Goal: Task Accomplishment & Management: Complete application form

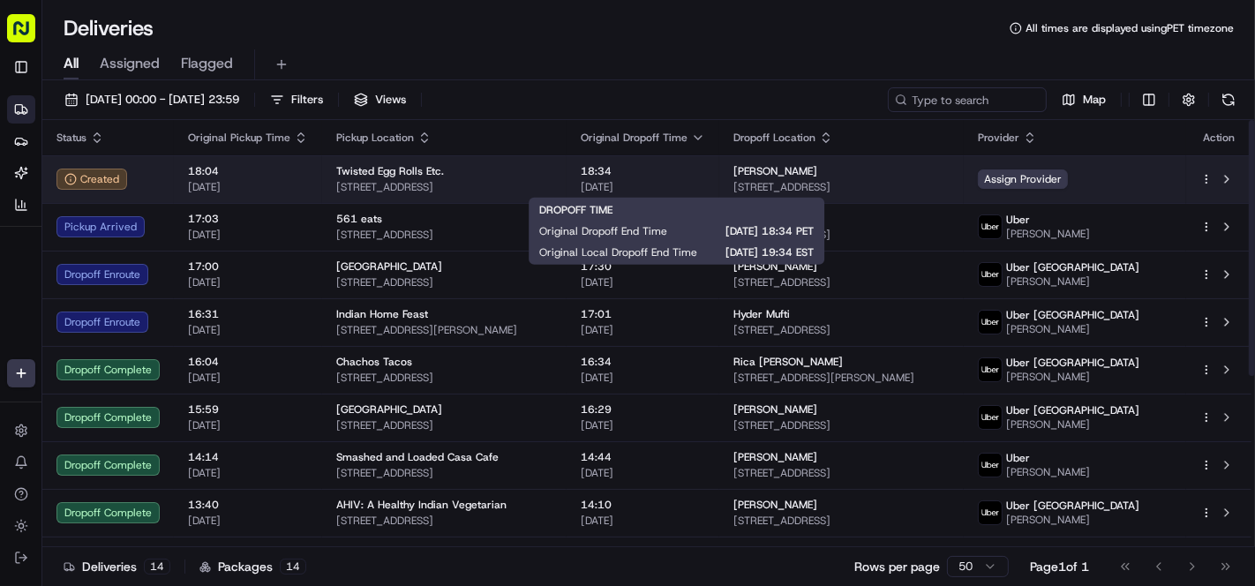
click at [705, 184] on span "[DATE]" at bounding box center [643, 187] width 124 height 14
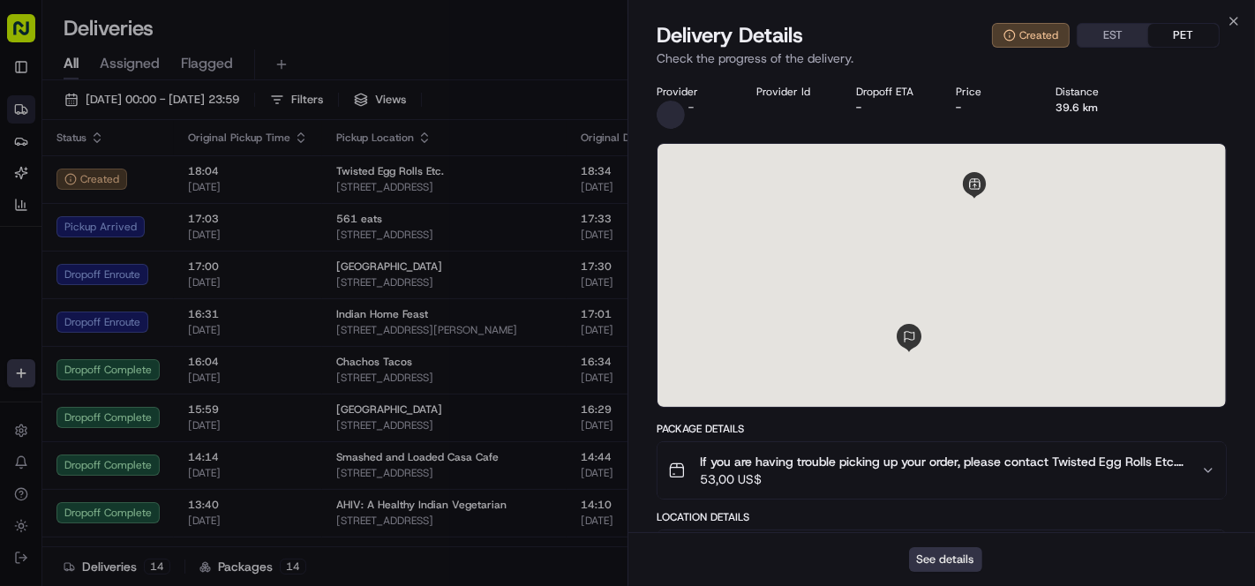
click at [943, 566] on button "See details" at bounding box center [945, 559] width 73 height 25
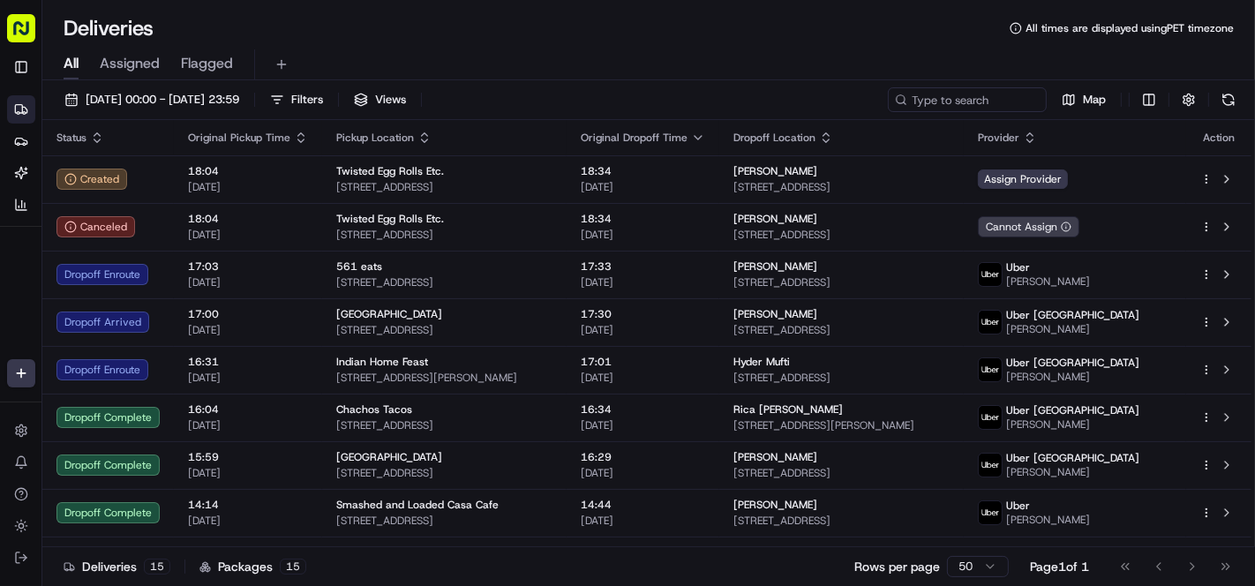
click at [455, 40] on div "Deliveries All times are displayed using PET timezone" at bounding box center [648, 28] width 1213 height 28
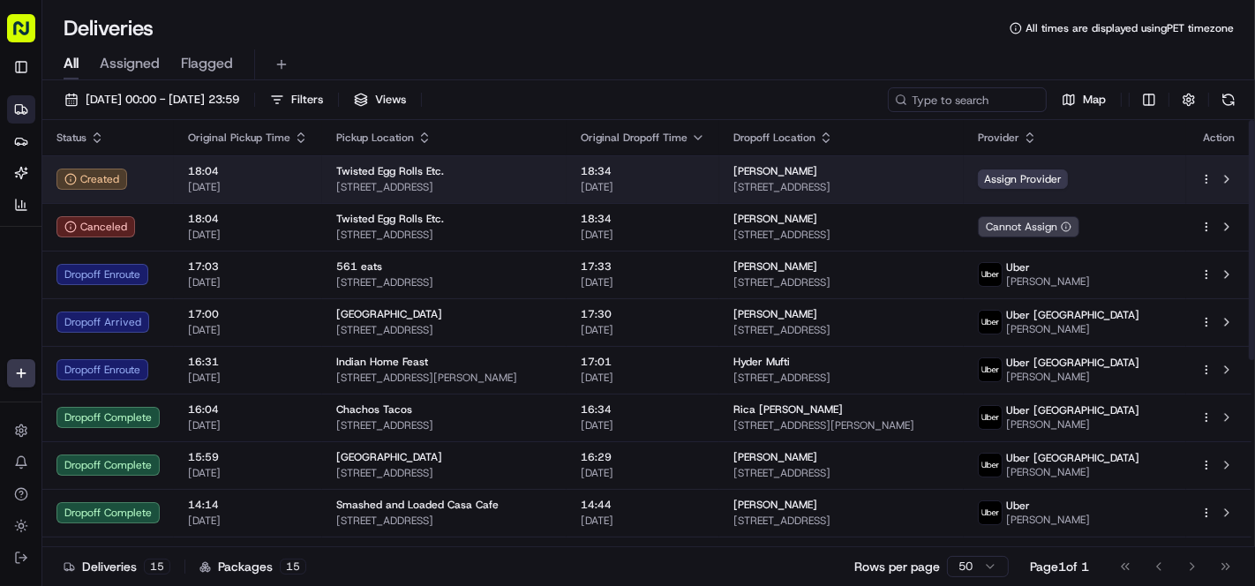
click at [363, 171] on span "Twisted Egg Rolls Etc." at bounding box center [390, 171] width 108 height 14
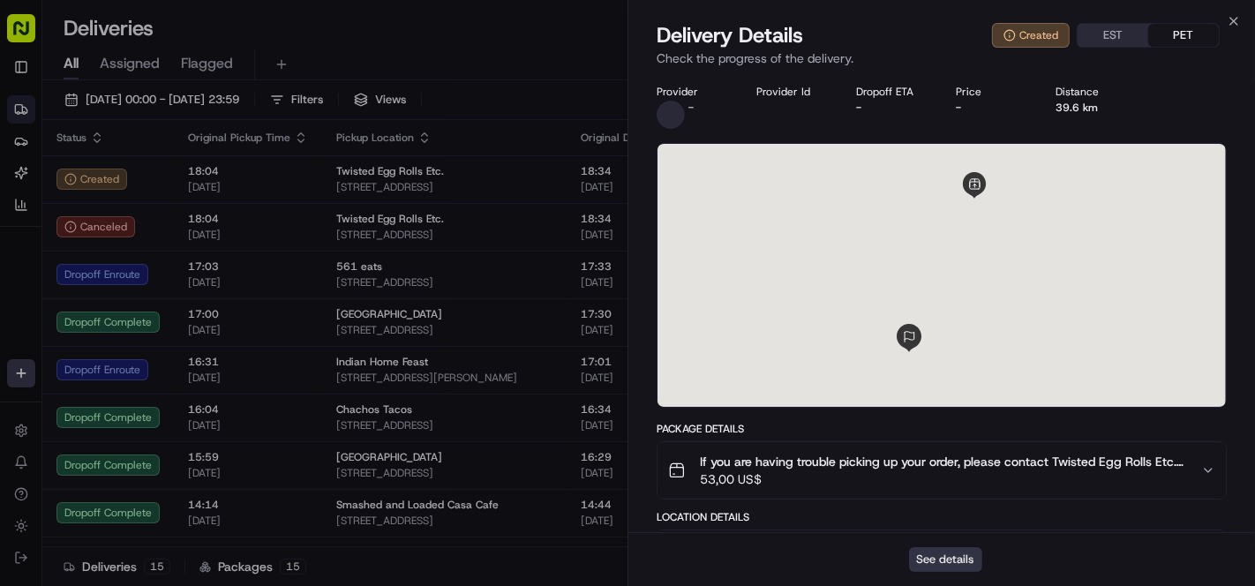
click at [929, 558] on button "See details" at bounding box center [945, 559] width 73 height 25
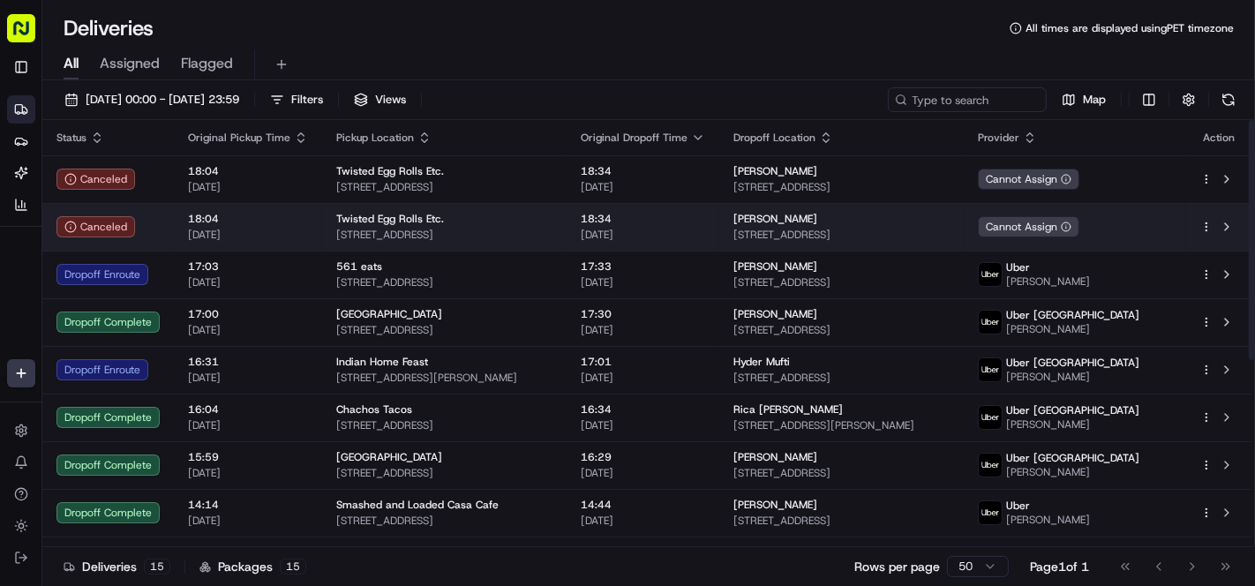
click at [634, 237] on span "[DATE]" at bounding box center [643, 235] width 124 height 14
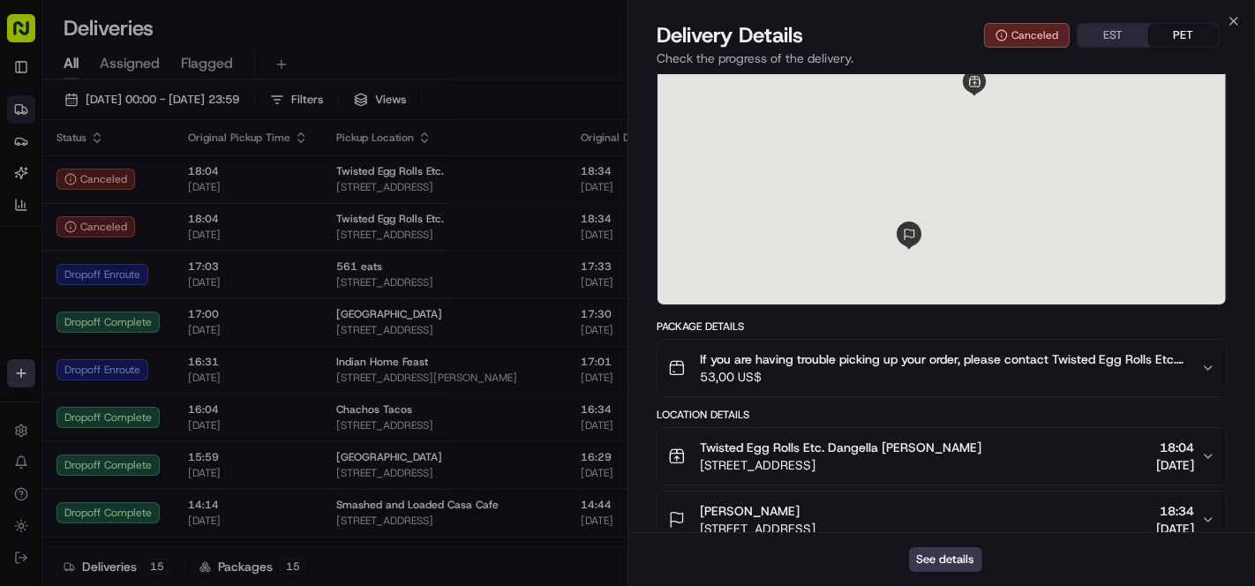
scroll to position [256, 0]
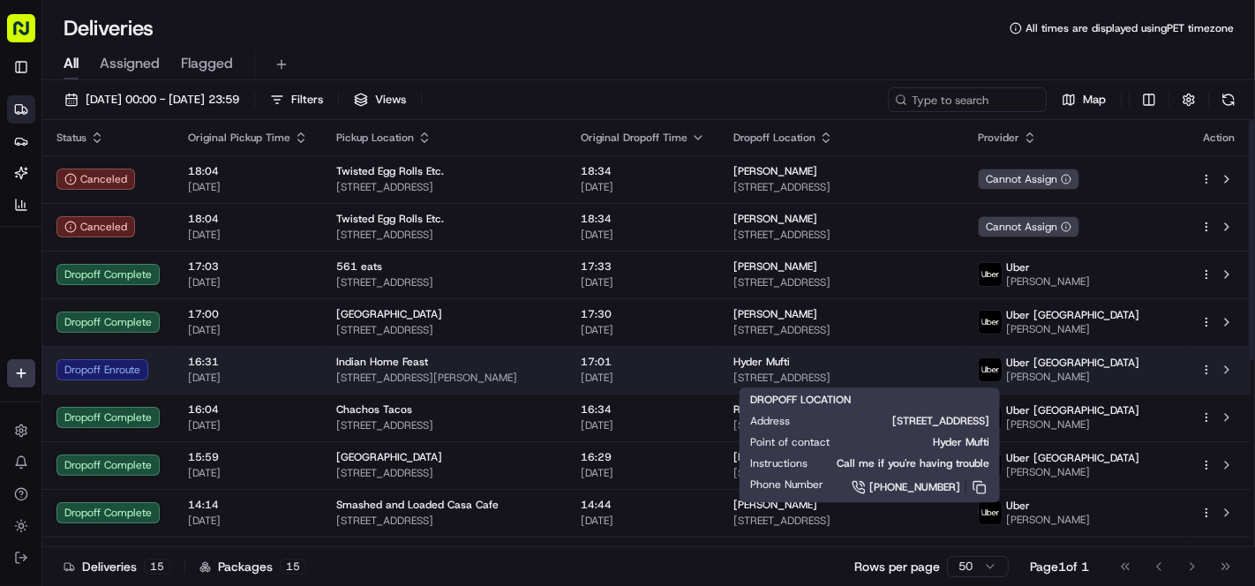
click at [835, 371] on span "10 York St #3102, Toronto, ON M5J 0E1, Canada" at bounding box center [841, 378] width 216 height 14
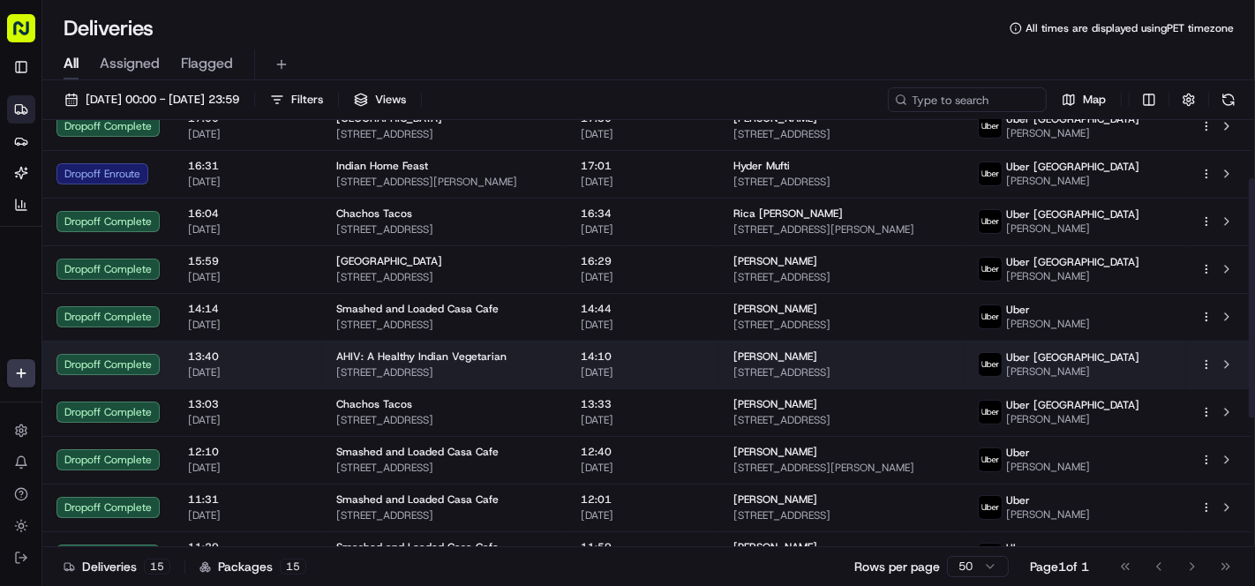
scroll to position [0, 0]
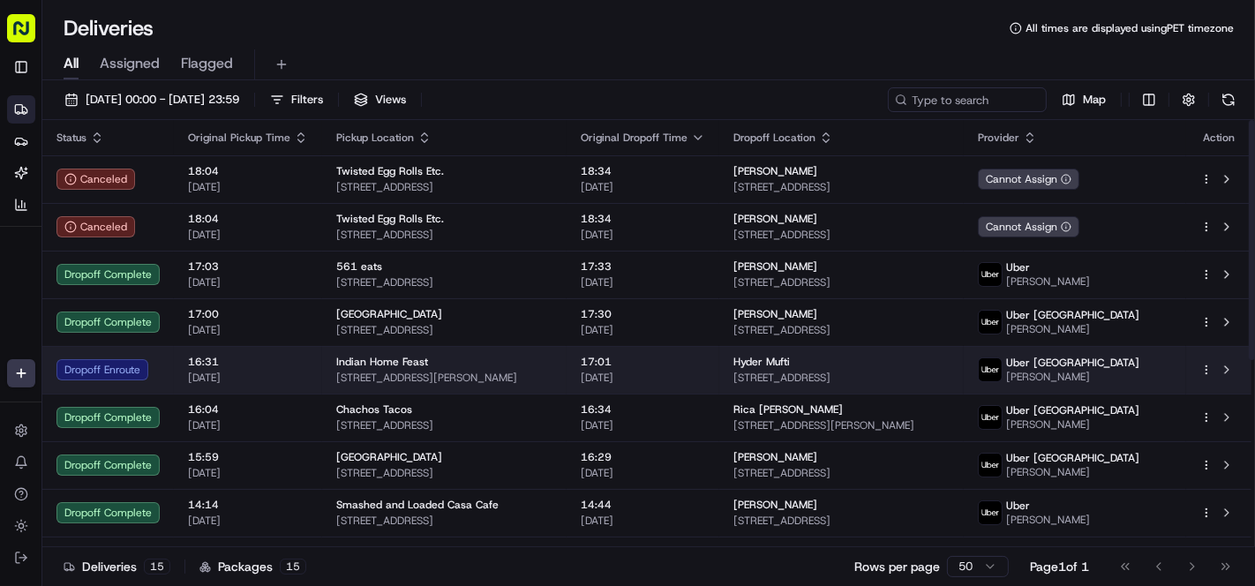
click at [499, 381] on span "95 Jameson Ave #401, Toronto, ON M6K 2X1, Canada" at bounding box center [444, 378] width 216 height 14
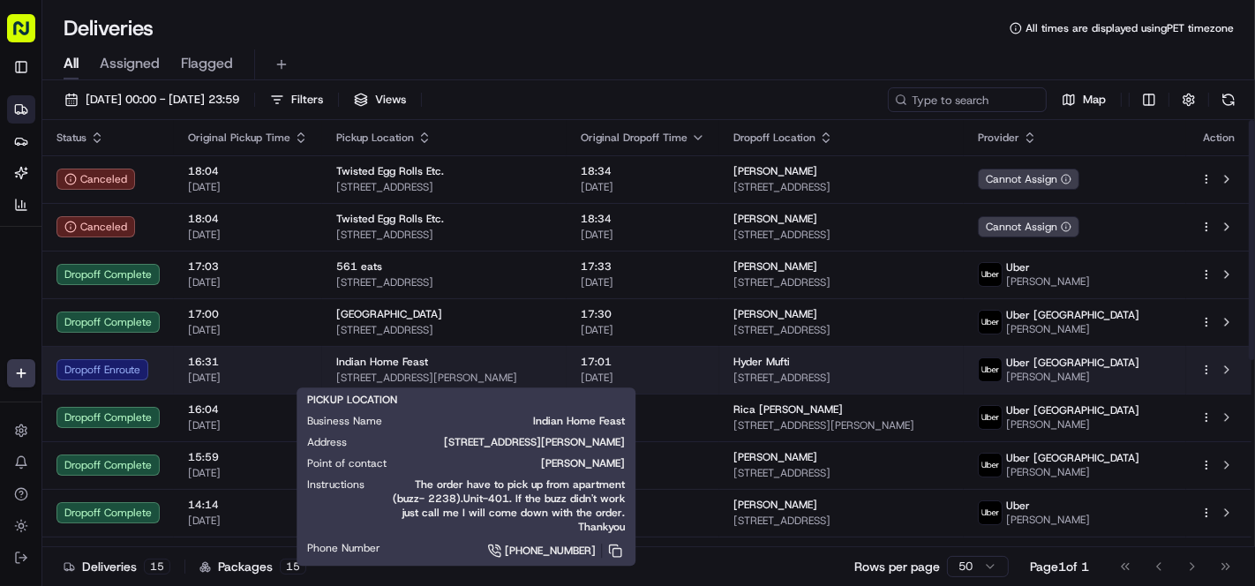
click at [370, 379] on span "95 Jameson Ave #401, Toronto, ON M6K 2X1, Canada" at bounding box center [444, 378] width 216 height 14
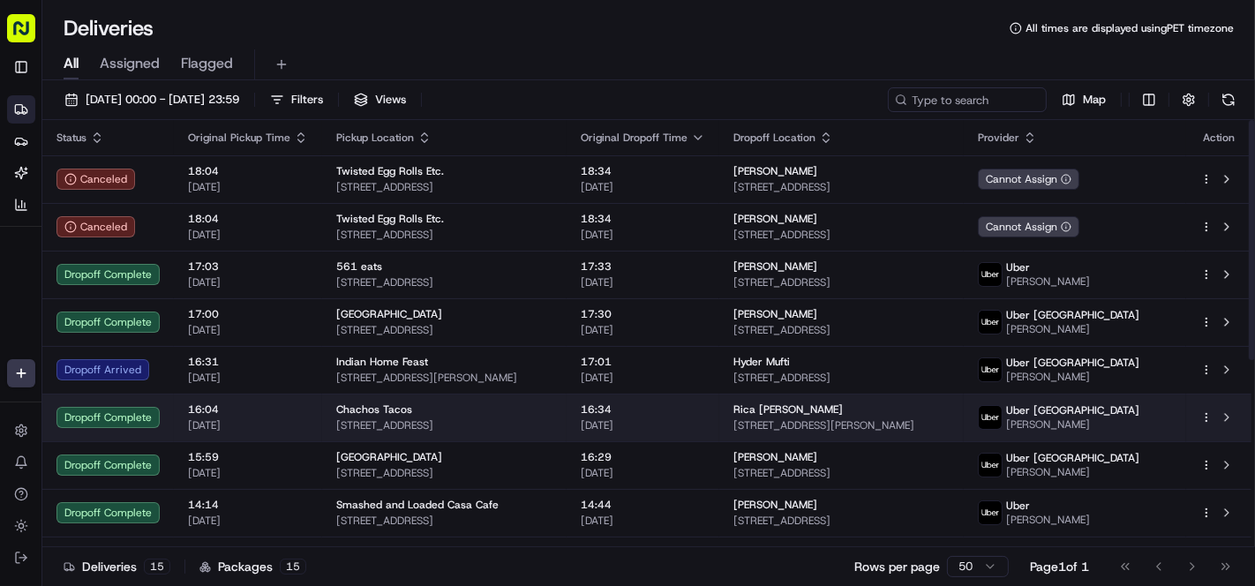
drag, startPoint x: 673, startPoint y: 389, endPoint x: 678, endPoint y: 402, distance: 14.3
click at [676, 399] on tbody "Canceled 18:04 19/08/2025 Twisted Egg Rolls Etc. 3902 Arbor Green Way, Indianap…" at bounding box center [646, 512] width 1209 height 715
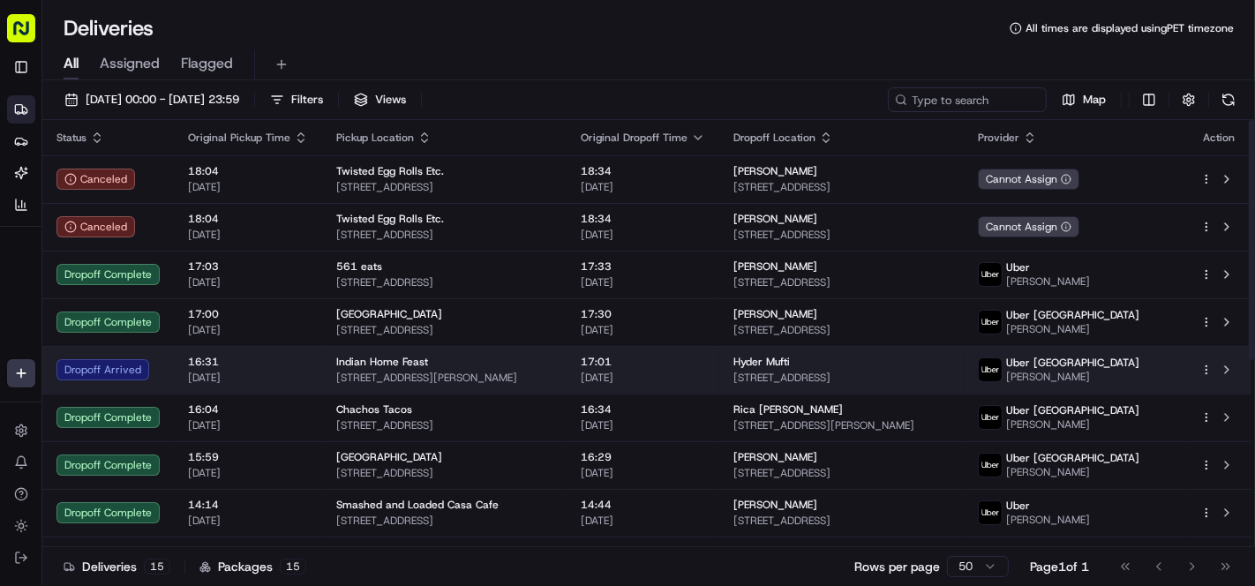
click at [686, 371] on span "[DATE]" at bounding box center [643, 378] width 124 height 14
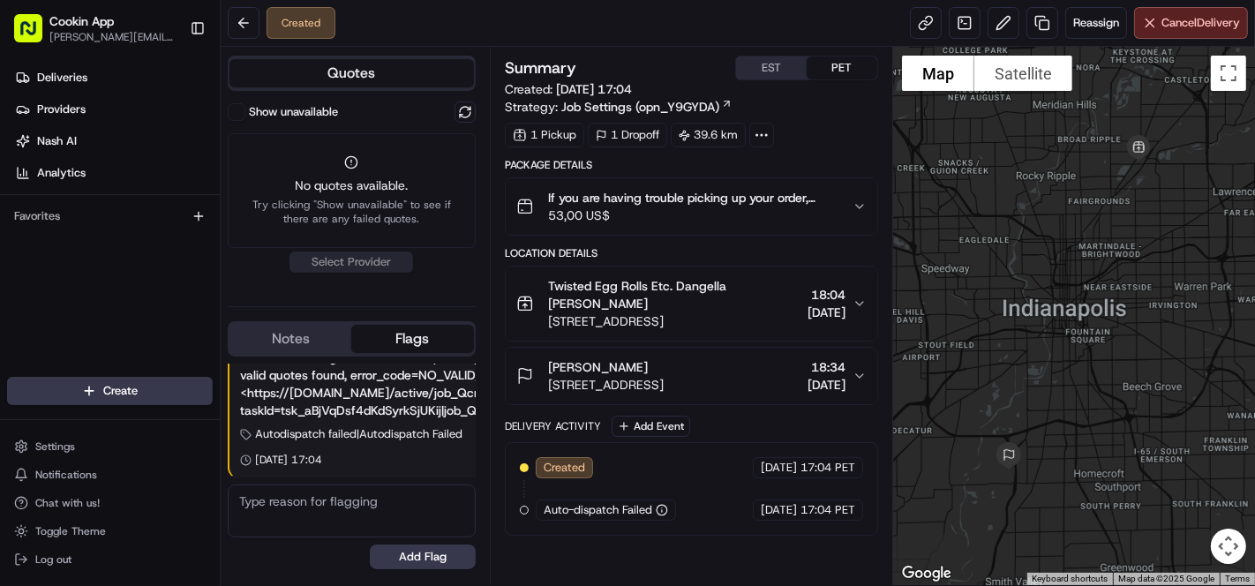
click at [710, 312] on span "[STREET_ADDRESS]" at bounding box center [674, 321] width 252 height 18
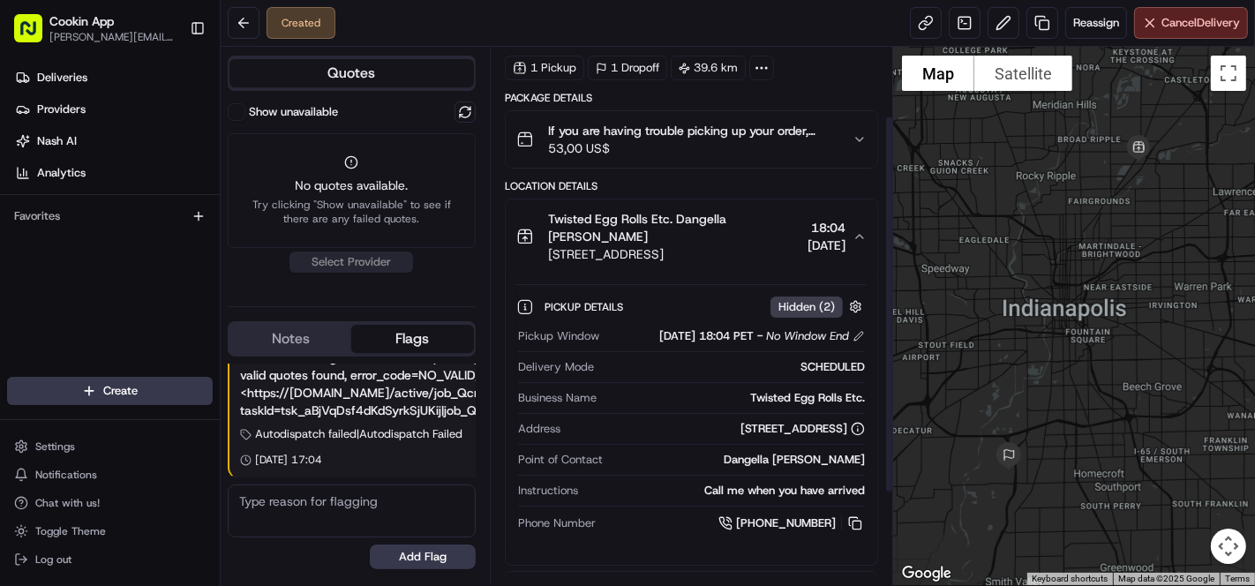
scroll to position [98, 0]
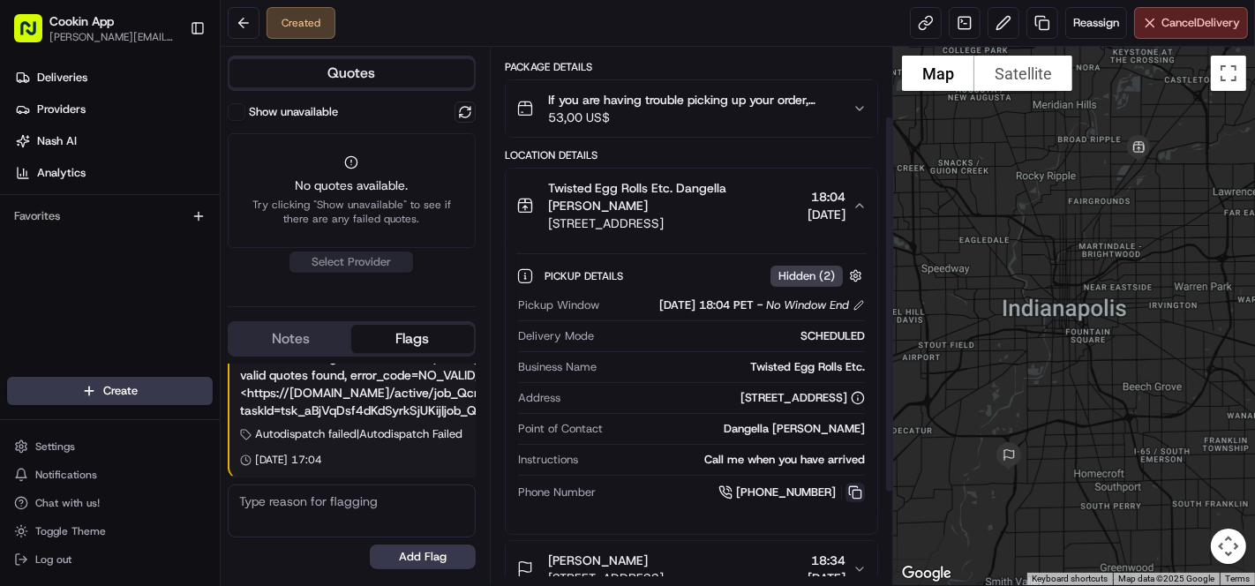
click at [860, 483] on button at bounding box center [855, 492] width 19 height 19
click at [716, 214] on span "[STREET_ADDRESS]" at bounding box center [674, 223] width 252 height 18
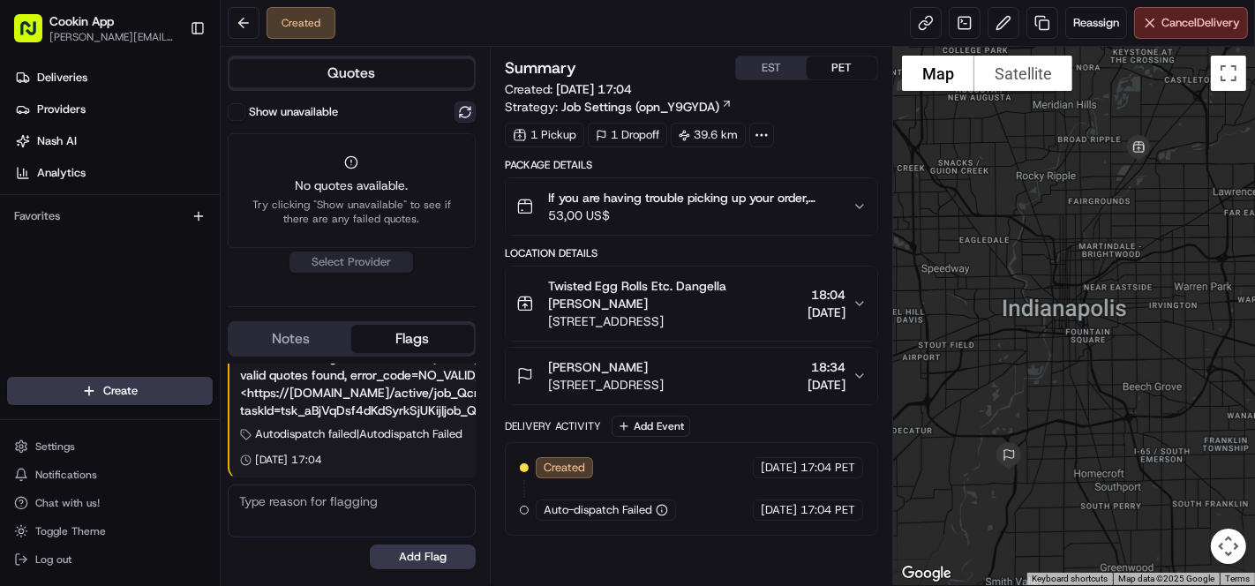
click at [467, 115] on button at bounding box center [465, 111] width 21 height 21
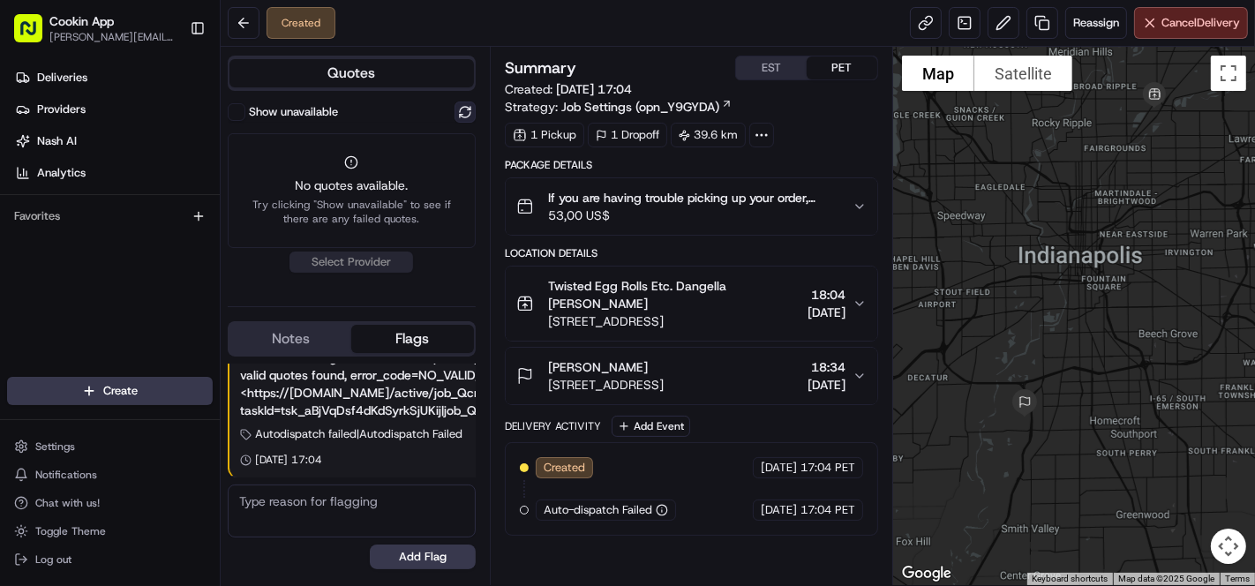
click at [466, 115] on button at bounding box center [465, 111] width 21 height 21
click at [1038, 17] on link at bounding box center [1042, 23] width 32 height 32
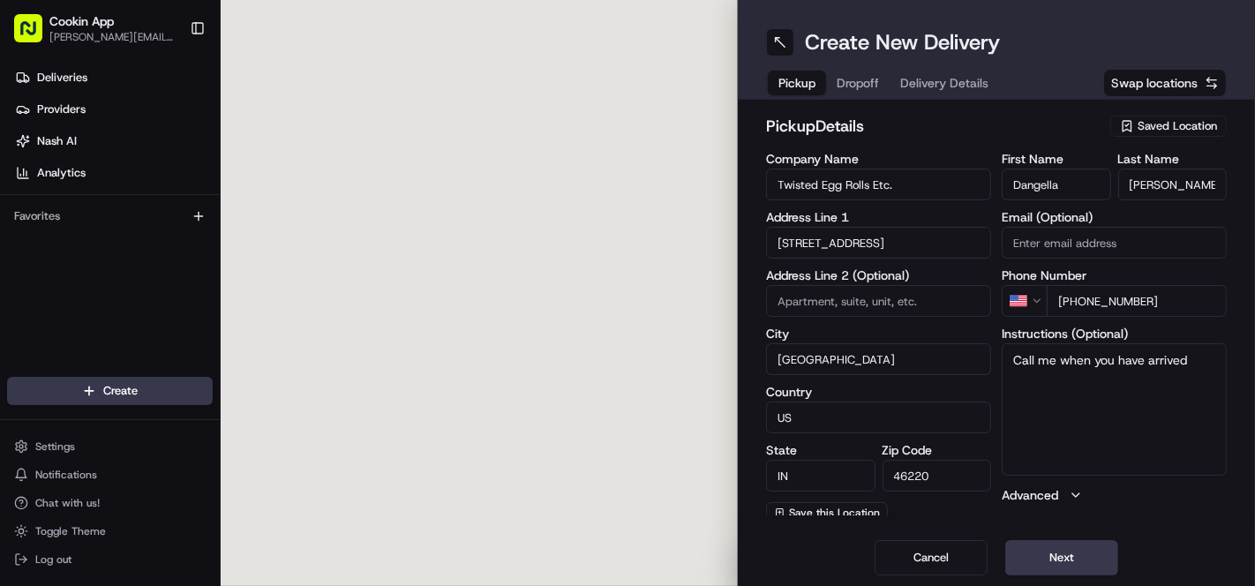
type input "3902 Arbor Green Way"
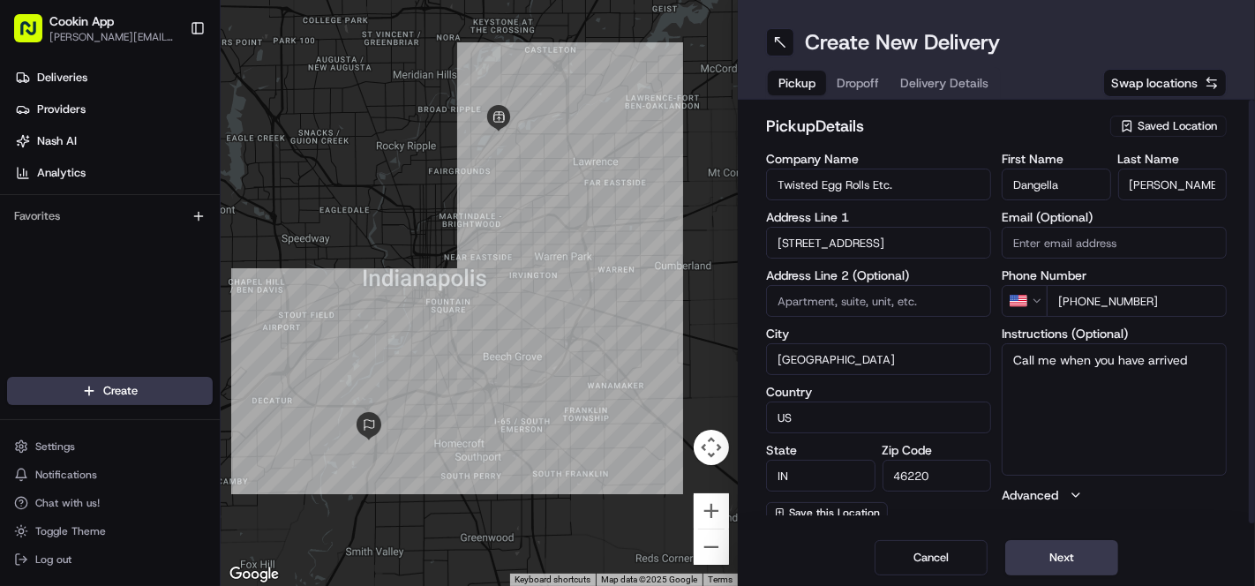
click at [829, 80] on button "Dropoff" at bounding box center [858, 83] width 64 height 25
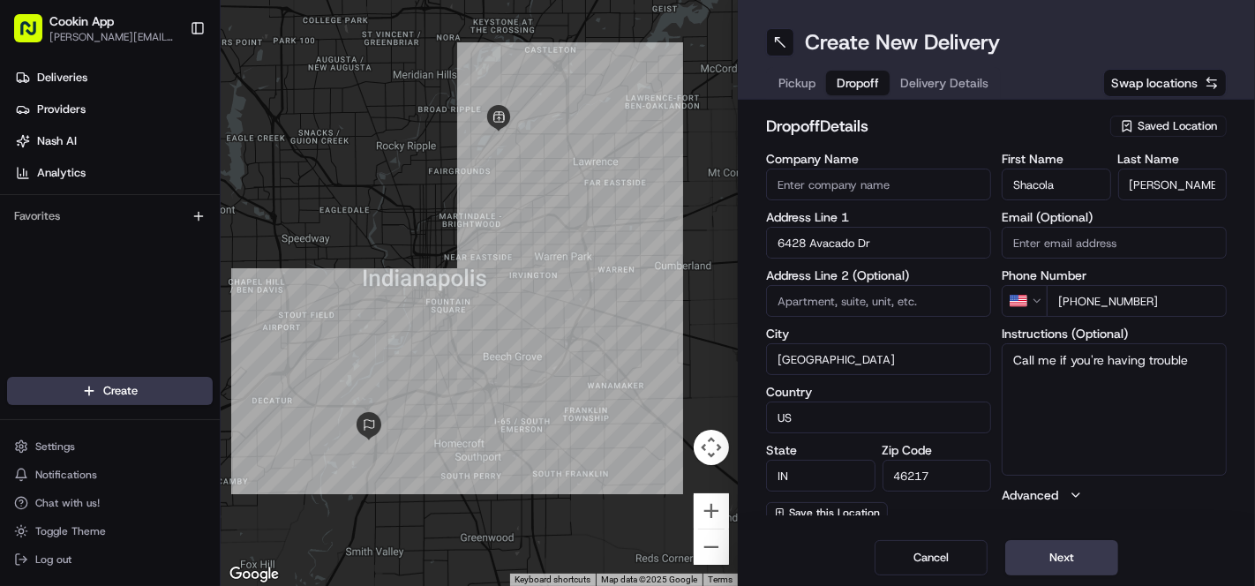
click at [862, 79] on span "Dropoff" at bounding box center [858, 83] width 42 height 18
click at [921, 79] on span "Delivery Details" at bounding box center [944, 83] width 88 height 18
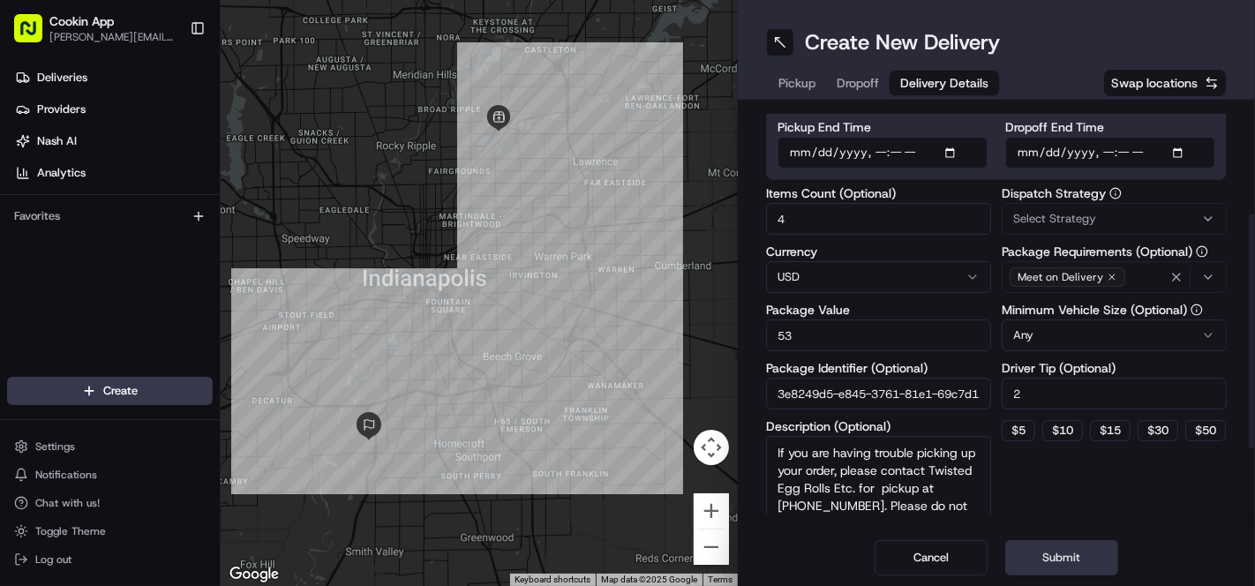
scroll to position [196, 0]
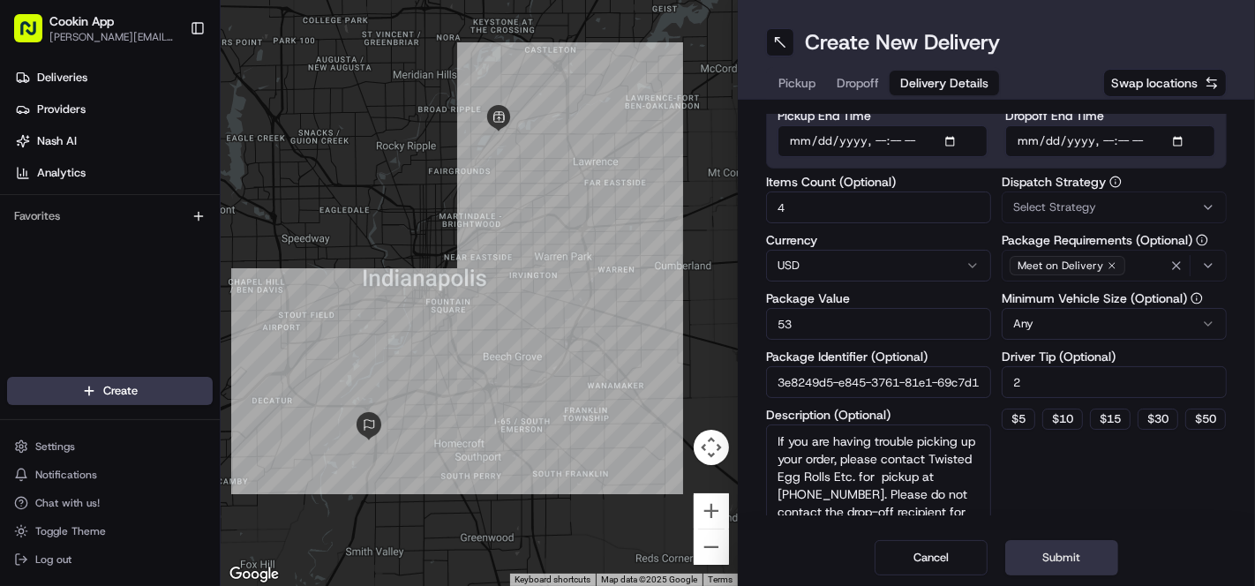
click at [1074, 567] on button "Submit" at bounding box center [1061, 557] width 113 height 35
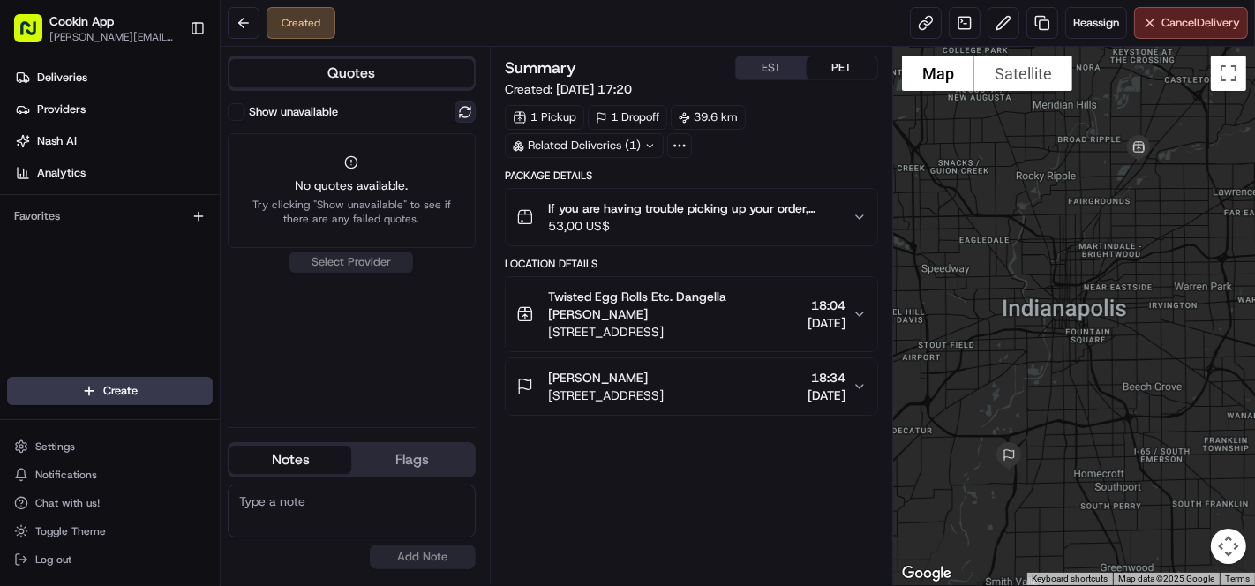
click at [464, 116] on button at bounding box center [465, 111] width 21 height 21
click at [1208, 21] on span "Cancel Delivery" at bounding box center [1201, 23] width 79 height 16
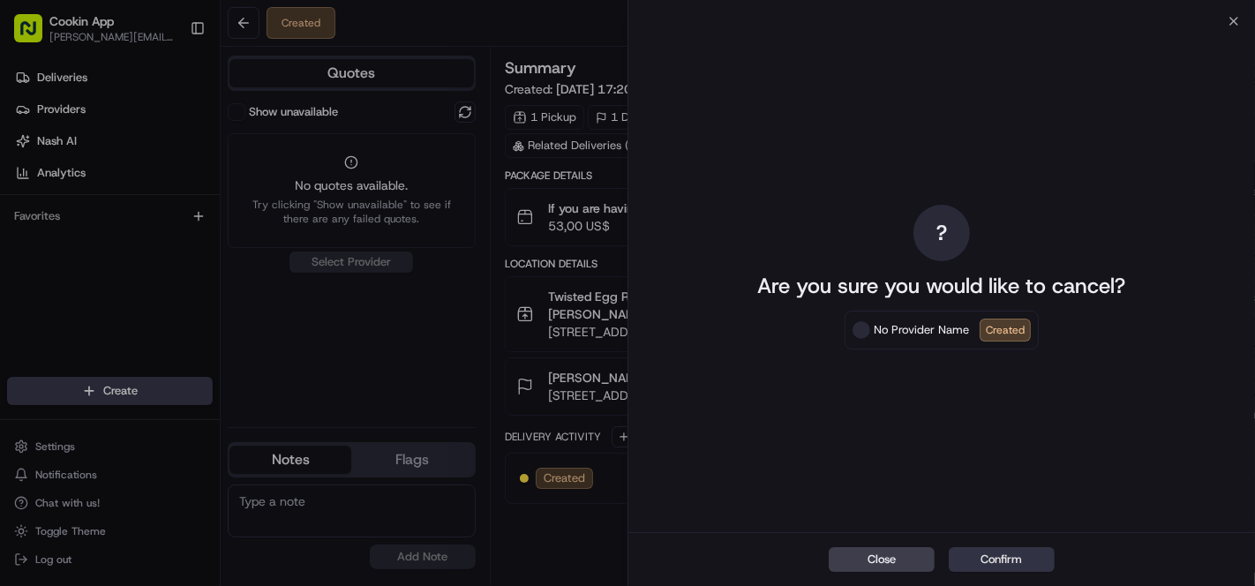
click at [1013, 558] on button "Confirm" at bounding box center [1002, 559] width 106 height 25
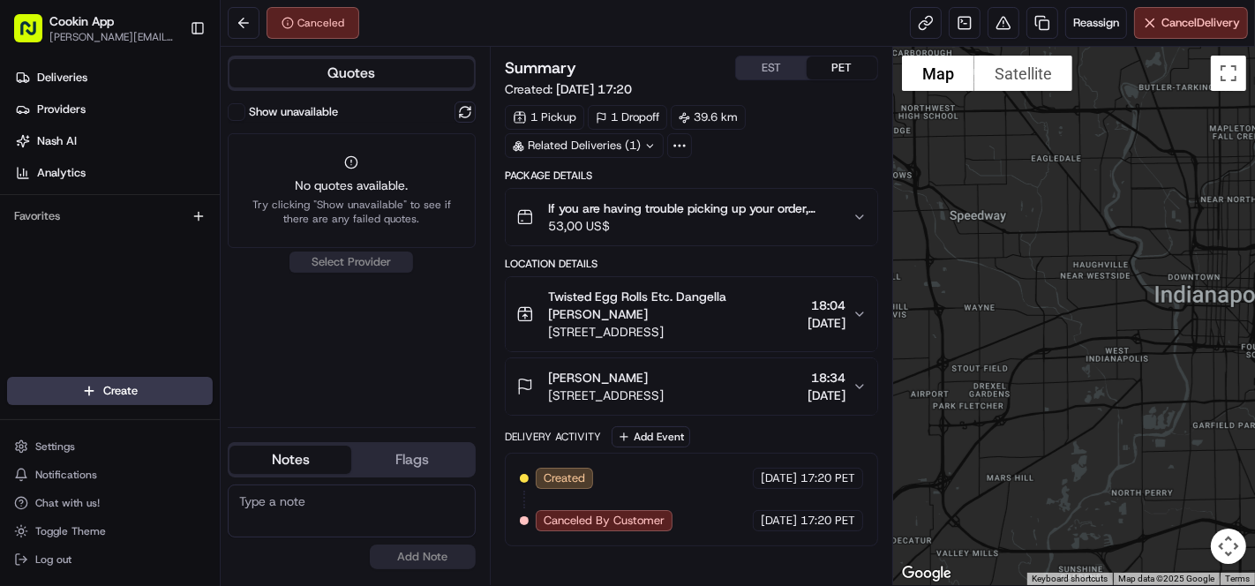
click at [410, 347] on div "Show unavailable No quotes available. Try clicking "Show unavailable" to see if…" at bounding box center [352, 257] width 248 height 312
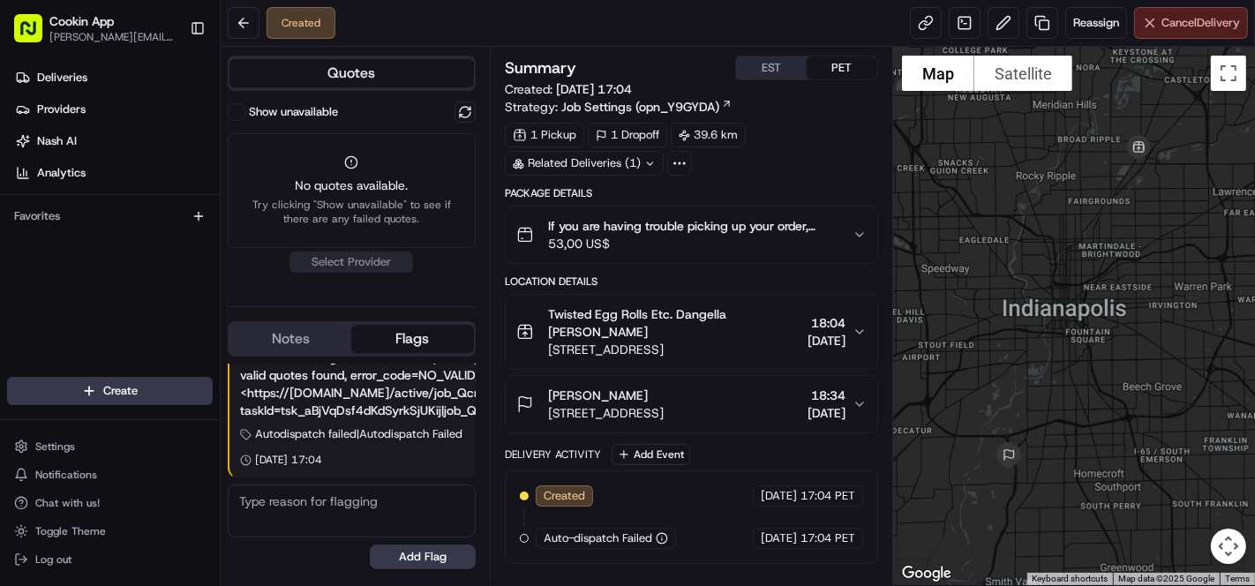
click at [1215, 26] on span "Cancel Delivery" at bounding box center [1201, 23] width 79 height 16
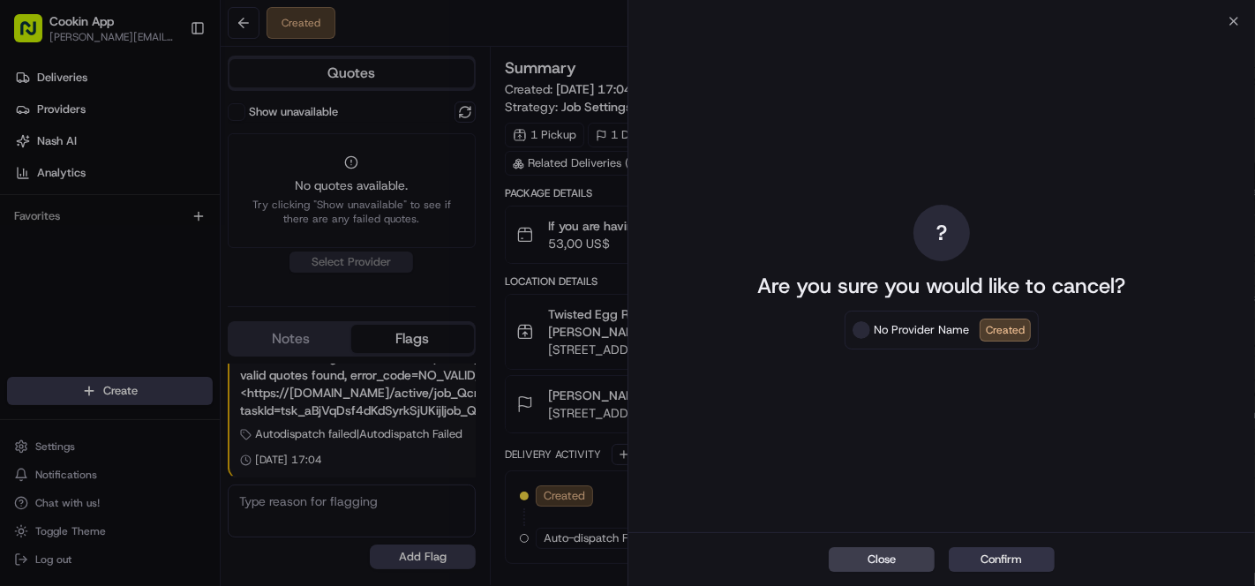
click at [1019, 556] on button "Confirm" at bounding box center [1002, 559] width 106 height 25
